Goal: Task Accomplishment & Management: Manage account settings

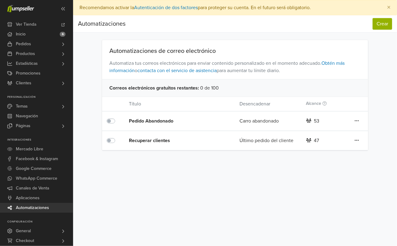
click at [163, 139] on div "Recuperar clientes" at bounding box center [173, 140] width 89 height 7
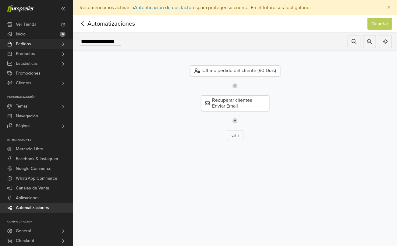
click at [28, 43] on span "Pedidos" at bounding box center [23, 44] width 15 height 10
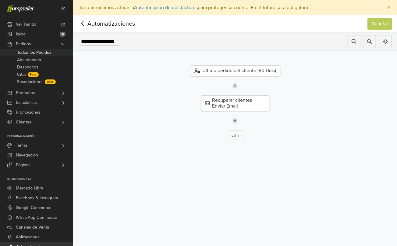
click at [28, 51] on span "Todos los Pedidos" at bounding box center [34, 52] width 34 height 7
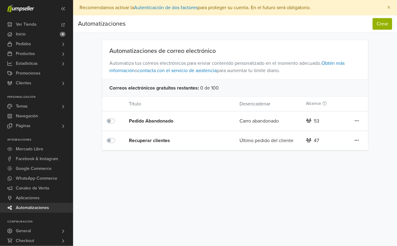
click at [160, 140] on div "Recuperar clientes" at bounding box center [173, 140] width 89 height 7
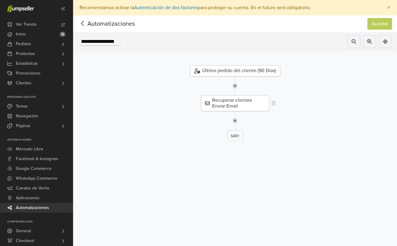
click at [223, 104] on div "Recuperar clientes Enviar Email" at bounding box center [235, 103] width 68 height 16
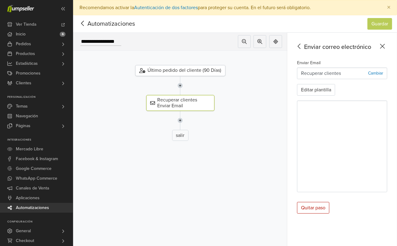
click at [84, 23] on icon at bounding box center [82, 24] width 9 height 8
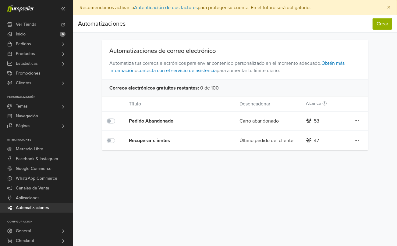
click at [155, 119] on div "Pedido Abandonado" at bounding box center [173, 120] width 89 height 7
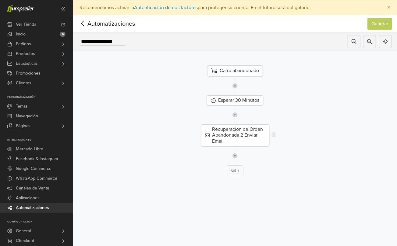
click at [249, 134] on div "Recuperación de Orden Abandonada 2 Enviar Email" at bounding box center [235, 135] width 68 height 22
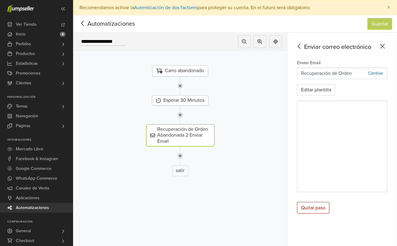
click at [385, 44] on icon at bounding box center [383, 46] width 5 height 5
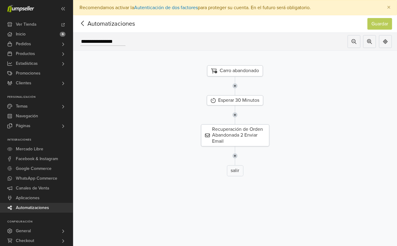
click at [79, 22] on icon at bounding box center [82, 24] width 9 height 8
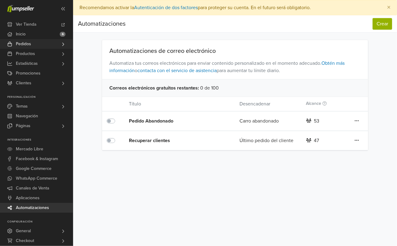
click at [31, 44] on link "Pedidos" at bounding box center [36, 44] width 73 height 10
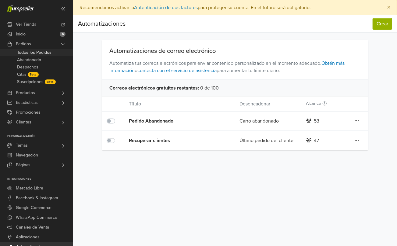
click at [31, 52] on span "Todos los Pedidos" at bounding box center [34, 52] width 34 height 7
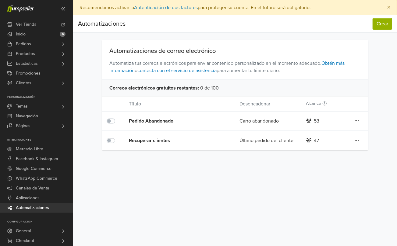
click at [357, 120] on icon at bounding box center [357, 120] width 4 height 5
click at [163, 120] on div "Pedido Abandonado" at bounding box center [173, 120] width 89 height 7
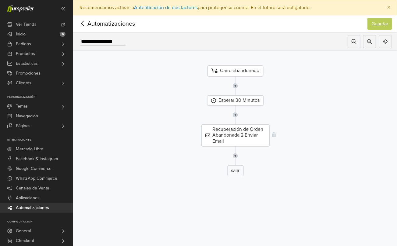
click at [240, 134] on div "Recuperación de Orden Abandonada 2 Enviar Email" at bounding box center [236, 135] width 68 height 22
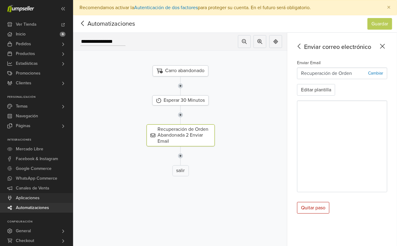
click at [35, 198] on span "Aplicaciones" at bounding box center [28, 198] width 24 height 10
